Goal: Find specific page/section

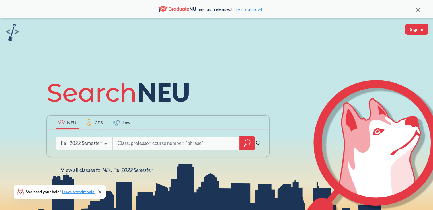
click at [105, 145] on icon at bounding box center [105, 144] width 11 height 16
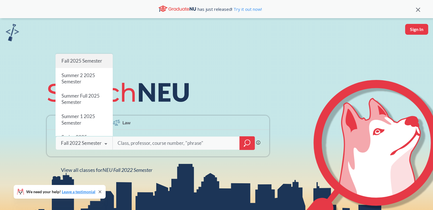
click at [84, 59] on span "Fall 2025 Semester" at bounding box center [81, 61] width 41 height 6
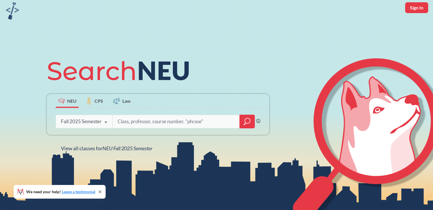
scroll to position [36, 0]
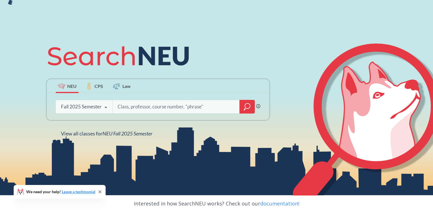
click at [199, 106] on input "search" at bounding box center [176, 107] width 118 height 12
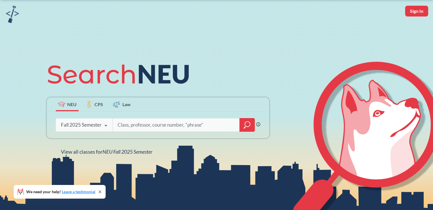
scroll to position [18, 0]
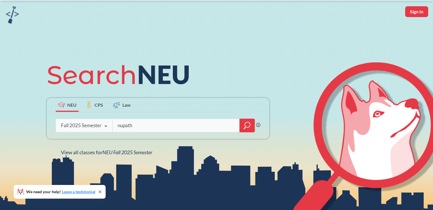
type input "nupath"
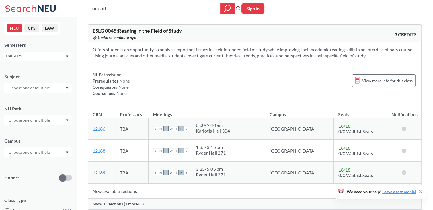
click at [127, 10] on input "nupath" at bounding box center [153, 9] width 125 height 10
type input "nupath oakland"
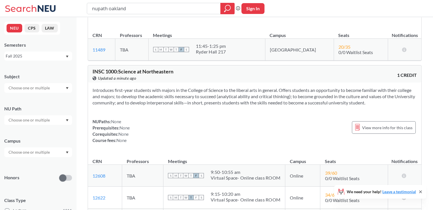
scroll to position [2895, 0]
